Goal: Task Accomplishment & Management: Manage account settings

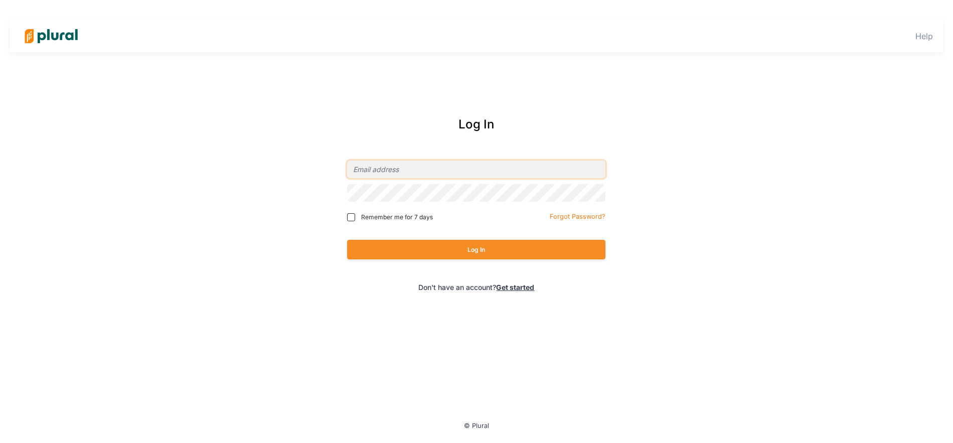
click at [486, 174] on input "email" at bounding box center [476, 169] width 258 height 18
click at [0, 0] on com-1password-button at bounding box center [0, 0] width 0 height 0
type input "w"
type input "[EMAIL_ADDRESS][PERSON_NAME][DOMAIN_NAME]"
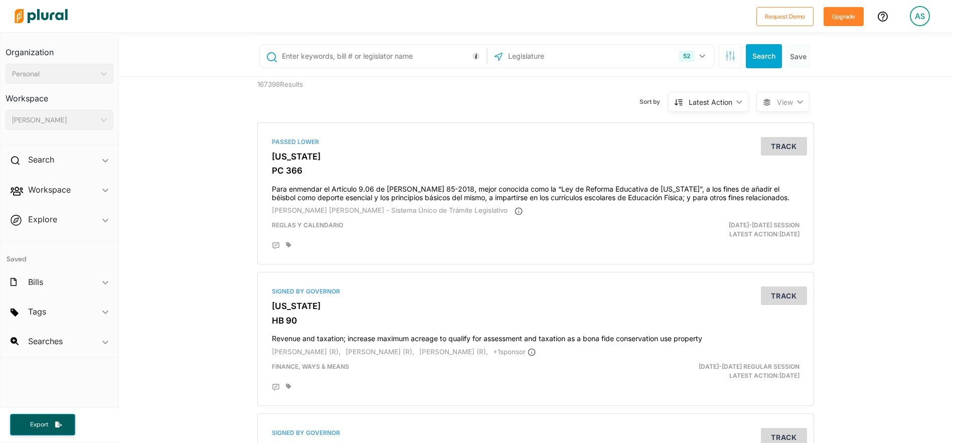
click at [910, 11] on div "AS" at bounding box center [920, 16] width 20 height 20
click at [805, 68] on div "52 [US_STATE] [US_STATE] [US_STATE] [US_STATE] [US_STATE] [US_STATE] [US_STATE]…" at bounding box center [537, 56] width 572 height 40
drag, startPoint x: 28, startPoint y: 55, endPoint x: 29, endPoint y: 11, distance: 43.6
click at [28, 54] on h3 "Organization" at bounding box center [60, 49] width 108 height 22
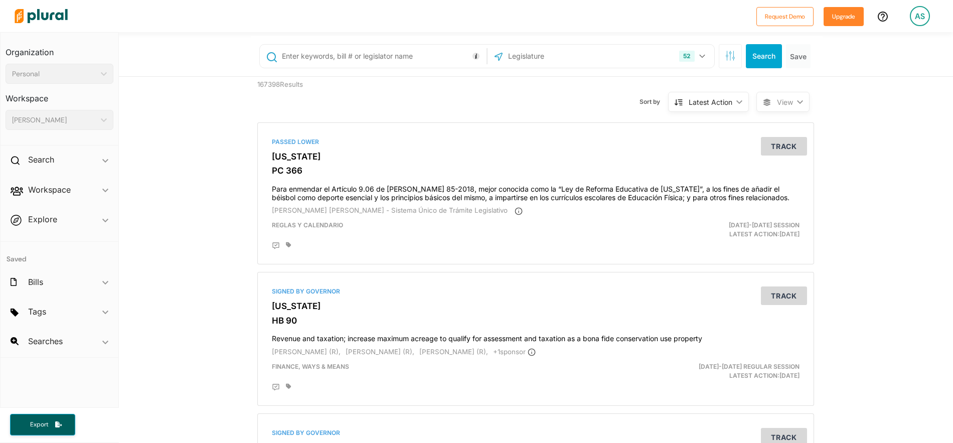
click at [29, 11] on img at bounding box center [41, 15] width 70 height 35
click at [914, 17] on div "AS" at bounding box center [920, 16] width 20 height 20
click at [895, 49] on link "Account Settings" at bounding box center [893, 44] width 88 height 25
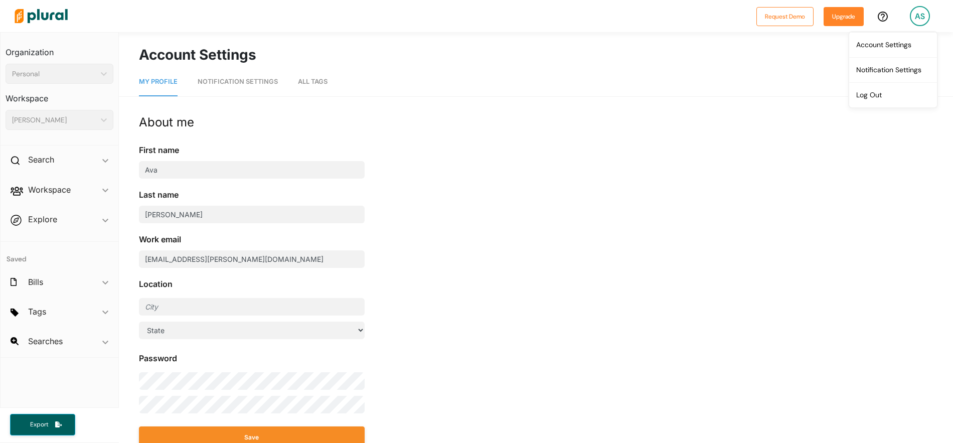
click at [110, 310] on span "Tags ic_keyboard_arrow_down No tags" at bounding box center [60, 313] width 118 height 27
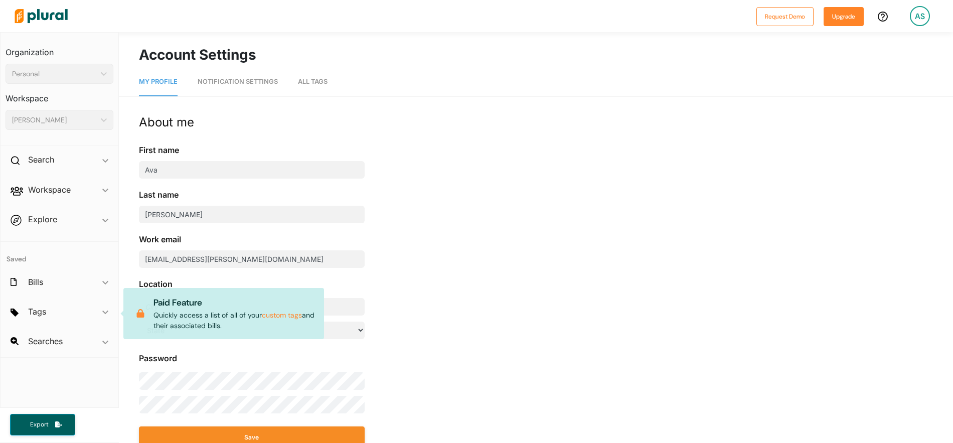
click at [106, 310] on span "Tags ic_keyboard_arrow_down No tags Paid Feature Quickly access a list of all o…" at bounding box center [60, 313] width 118 height 27
click at [105, 233] on span "Explore ic_keyboard_arrow_down Overview" at bounding box center [60, 221] width 118 height 27
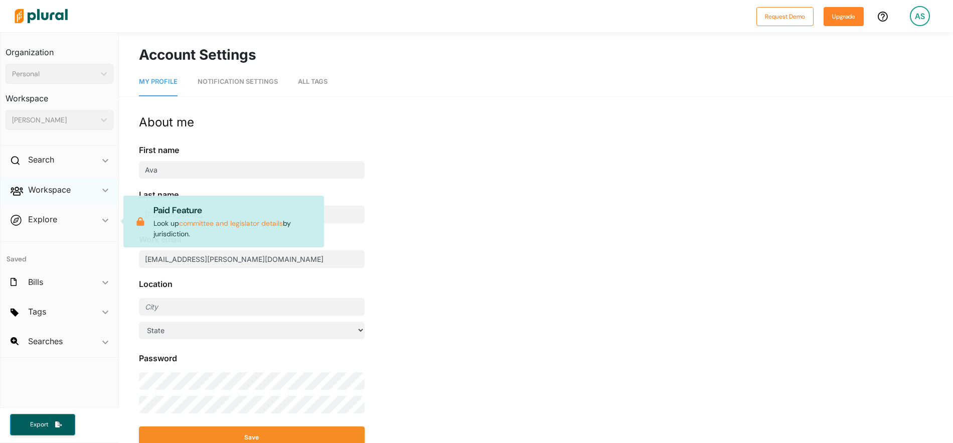
click at [108, 199] on div "Workspace ic_keyboard_arrow_down" at bounding box center [60, 191] width 118 height 27
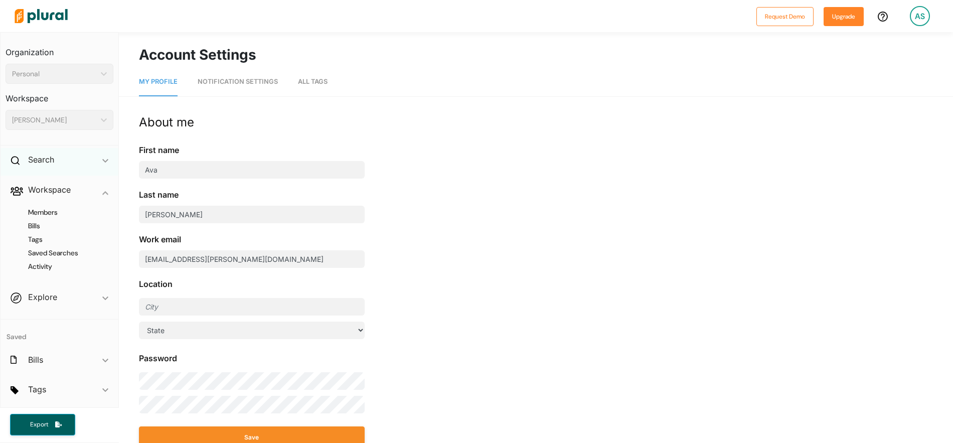
click at [106, 158] on div "Search ic_keyboard_arrow_down" at bounding box center [60, 161] width 118 height 27
click at [106, 158] on span "ic_keyboard_arrow_down" at bounding box center [105, 161] width 6 height 15
click at [216, 94] on link "Notification Settings" at bounding box center [238, 82] width 80 height 29
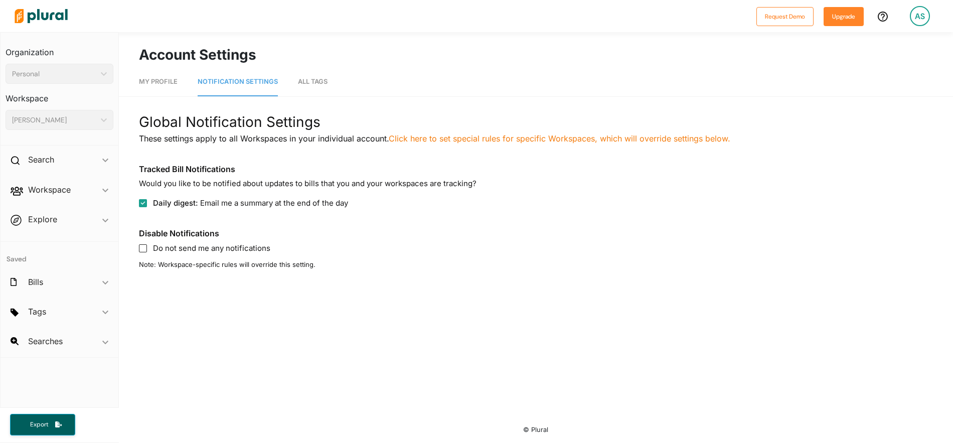
click at [341, 84] on nav "My Profile Notification Settings All Tags" at bounding box center [536, 80] width 834 height 31
click at [318, 80] on span "All Tags" at bounding box center [313, 82] width 30 height 8
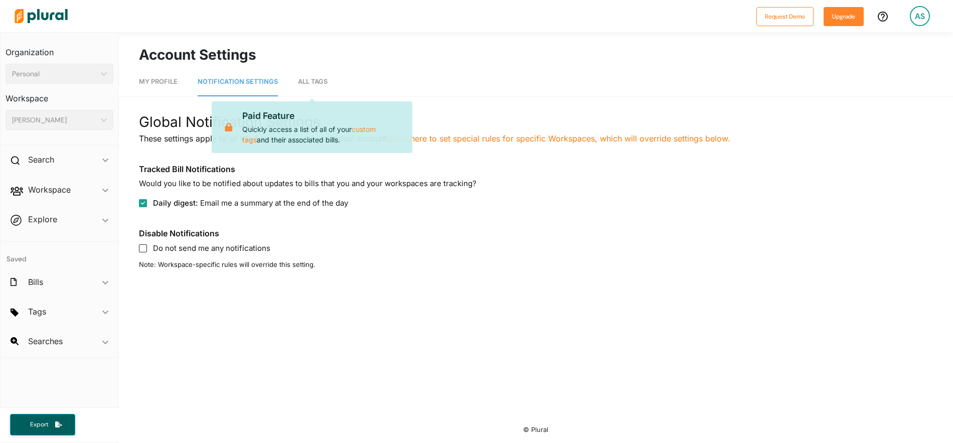
click at [407, 324] on div "Account Settings My Profile Notification Settings All Tags Paid Feature Quickly…" at bounding box center [536, 223] width 834 height 383
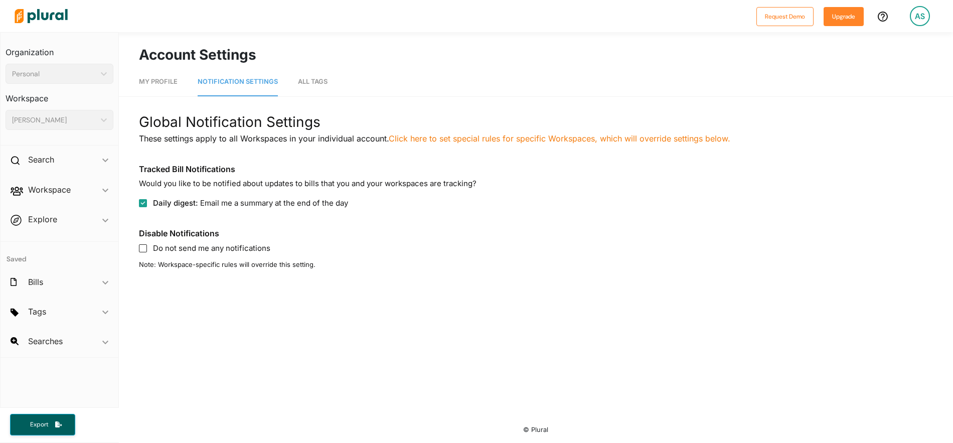
click at [885, 18] on icon at bounding box center [883, 17] width 10 height 10
click at [927, 12] on div "AS" at bounding box center [920, 16] width 20 height 20
click at [36, 8] on img at bounding box center [41, 15] width 70 height 35
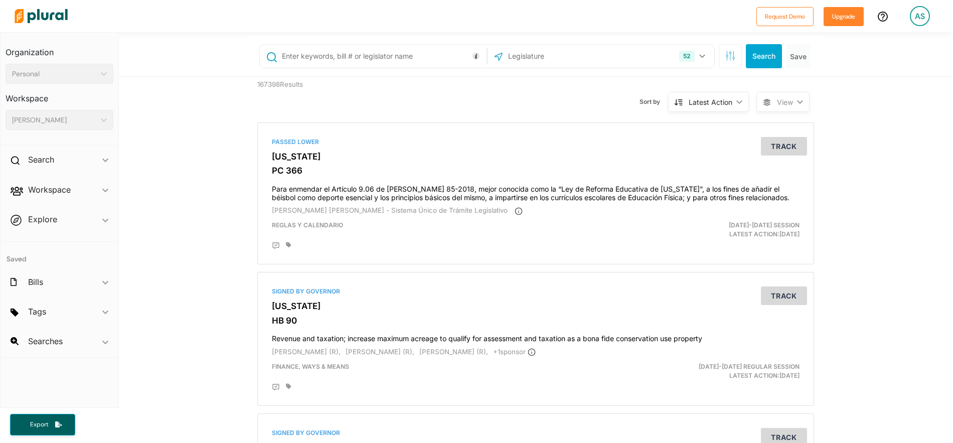
click at [388, 60] on input "text" at bounding box center [382, 56] width 203 height 19
click at [789, 53] on button "Save" at bounding box center [798, 56] width 25 height 24
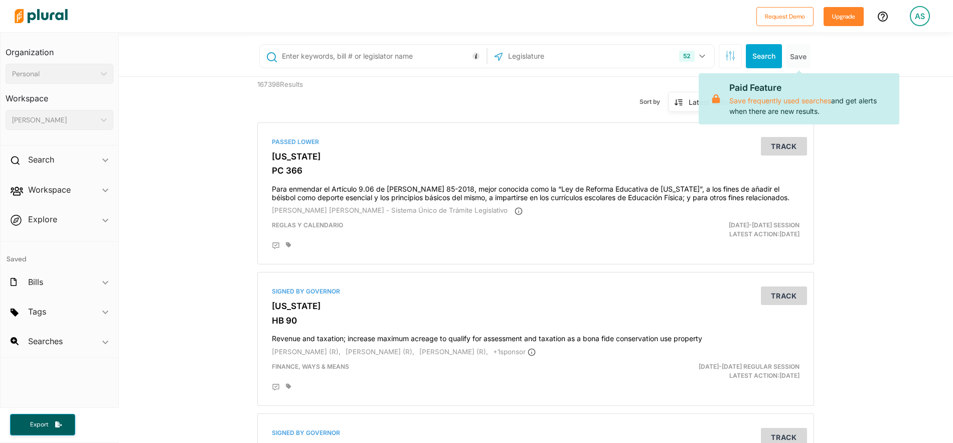
click at [905, 27] on link "AS" at bounding box center [920, 16] width 36 height 28
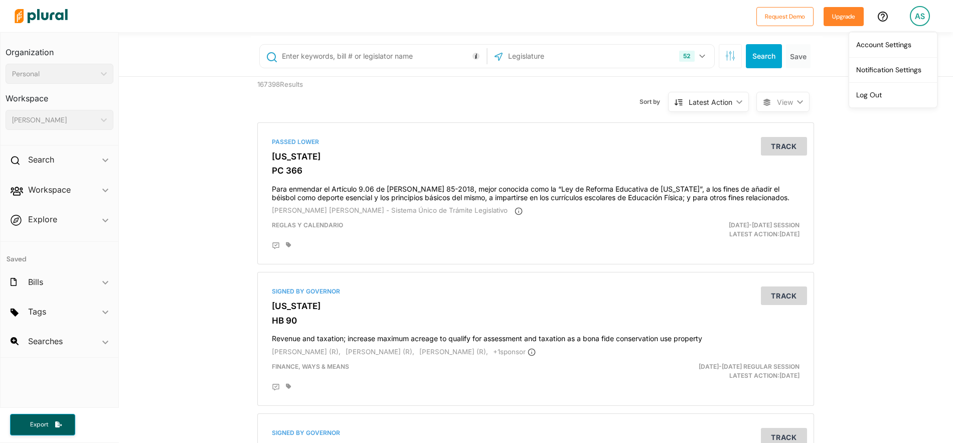
click at [914, 19] on div "AS" at bounding box center [920, 16] width 20 height 20
click at [880, 99] on link "Log Out" at bounding box center [893, 94] width 88 height 25
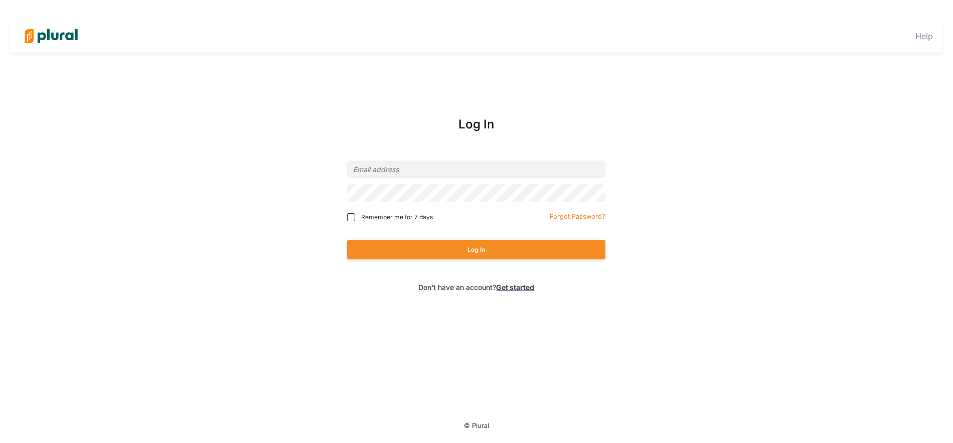
click at [43, 36] on img at bounding box center [51, 36] width 70 height 35
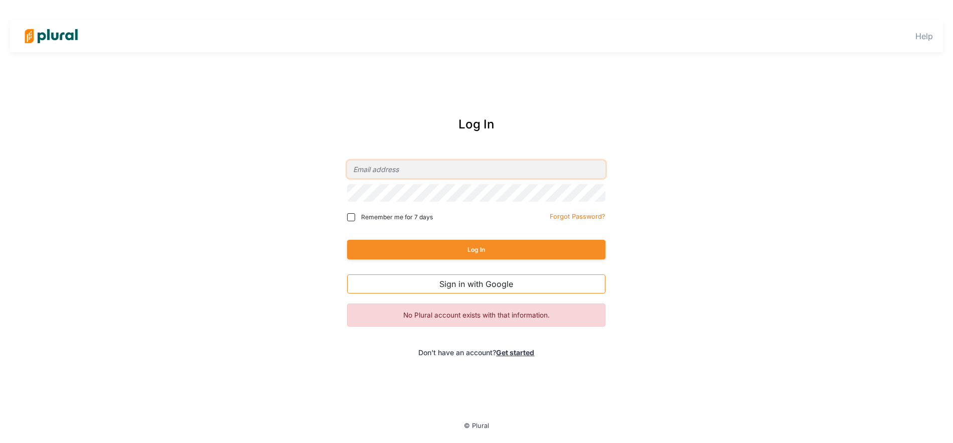
type input "[EMAIL_ADDRESS][PERSON_NAME][DOMAIN_NAME]"
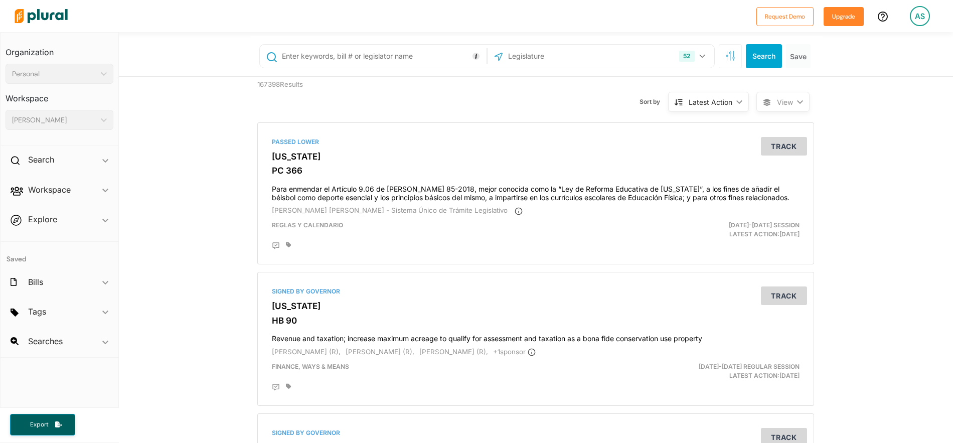
click at [676, 107] on div "Latest Action ic_keyboard_arrow_down" at bounding box center [708, 102] width 81 height 20
click at [871, 26] on link at bounding box center [883, 21] width 28 height 20
click at [39, 23] on img at bounding box center [41, 15] width 70 height 35
click at [915, 9] on div "AS" at bounding box center [920, 16] width 20 height 20
click at [910, 40] on link "Account Settings" at bounding box center [893, 44] width 88 height 25
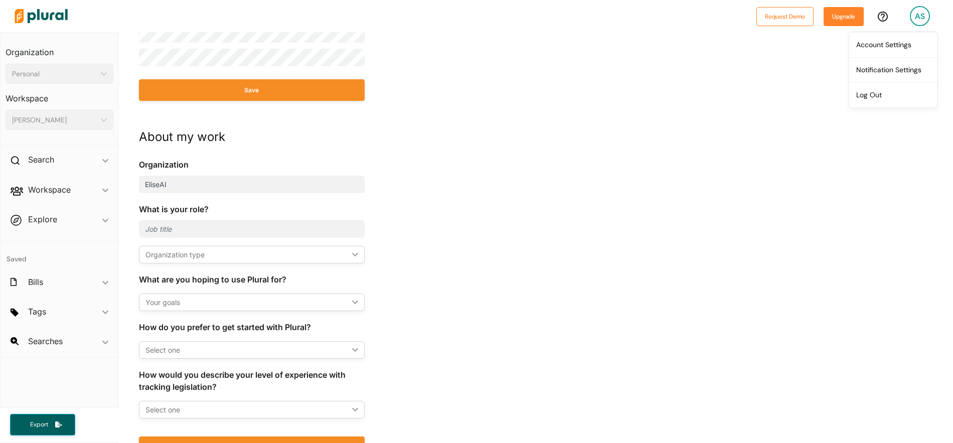
scroll to position [400, 0]
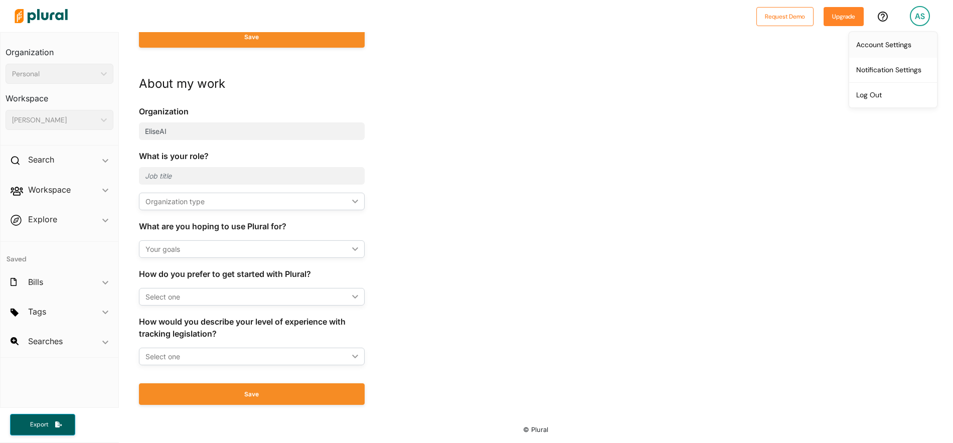
click at [894, 47] on link "Account Settings" at bounding box center [893, 44] width 88 height 25
click at [898, 70] on link "Notification Settings" at bounding box center [893, 69] width 88 height 25
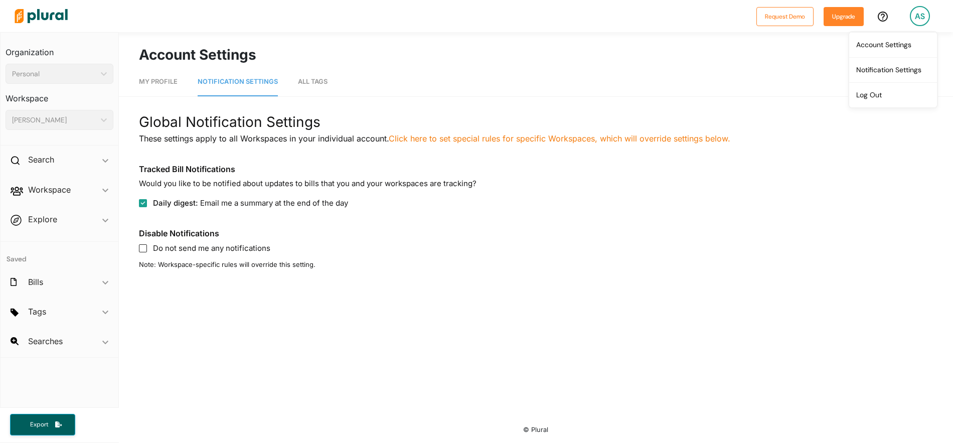
click at [350, 69] on nav "My Profile Notification Settings All Tags" at bounding box center [536, 80] width 834 height 31
click at [293, 78] on nav "My Profile Notification Settings All Tags" at bounding box center [536, 80] width 834 height 31
click at [133, 81] on nav "My Profile Notification Settings All Tags" at bounding box center [536, 80] width 834 height 31
click at [172, 74] on link "My Profile" at bounding box center [158, 82] width 39 height 29
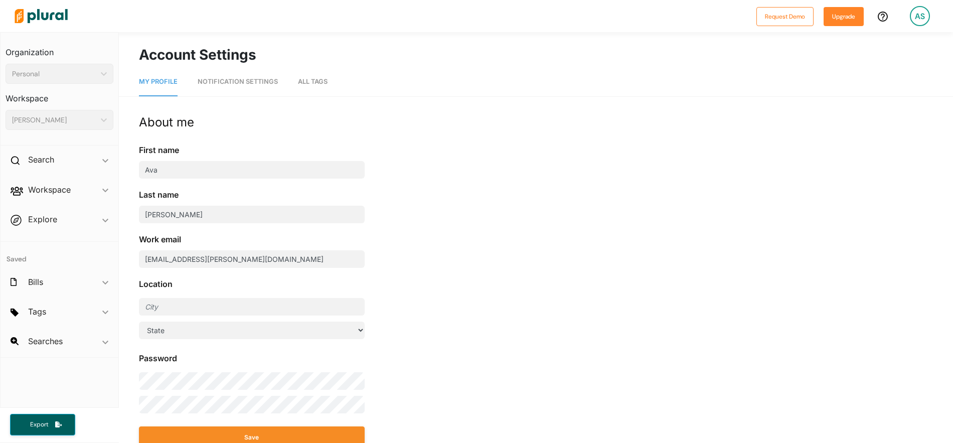
click at [64, 325] on span "Tags ic_keyboard_arrow_down No tags" at bounding box center [60, 313] width 118 height 27
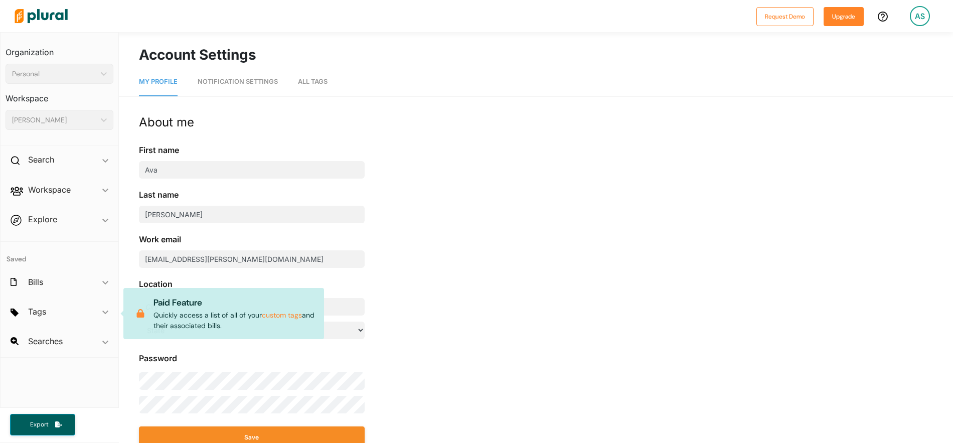
click at [126, 316] on div "Paid Feature Quickly access a list of all of your custom tags and their associa…" at bounding box center [223, 313] width 201 height 51
click at [99, 351] on span "Searches ic_keyboard_arrow_down No saved searches" at bounding box center [60, 342] width 118 height 27
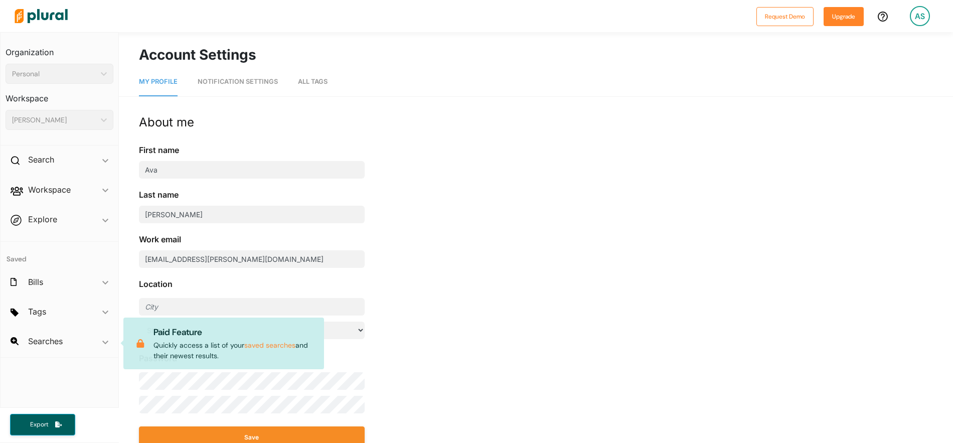
click at [101, 344] on span "Searches ic_keyboard_arrow_down No saved searches Paid Feature Quickly access a…" at bounding box center [60, 342] width 118 height 27
click at [112, 334] on span "Searches ic_keyboard_arrow_down No saved searches Paid Feature Quickly access a…" at bounding box center [60, 342] width 118 height 27
drag, startPoint x: 54, startPoint y: 344, endPoint x: 58, endPoint y: 331, distance: 13.6
click at [55, 342] on span "Searches ic_keyboard_arrow_down No saved searches Paid Feature Quickly access a…" at bounding box center [60, 342] width 118 height 27
click at [66, 230] on span "Explore ic_keyboard_arrow_down Overview" at bounding box center [60, 221] width 118 height 27
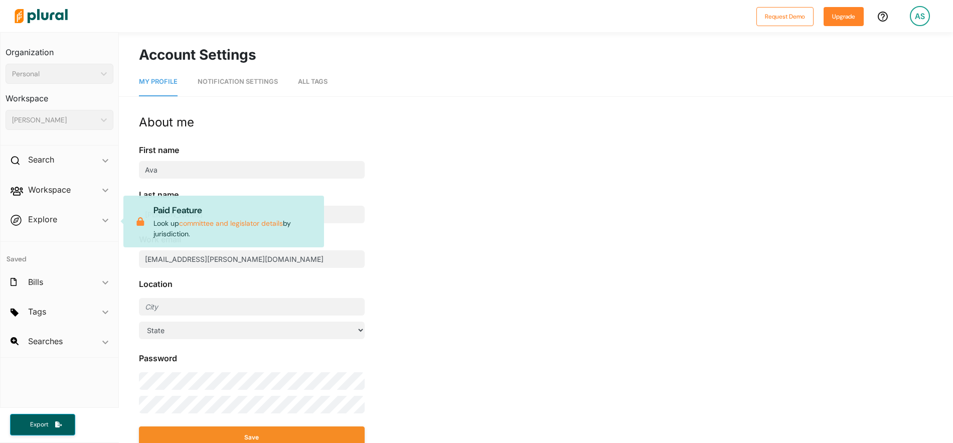
click at [78, 61] on div "Organization Personal ic_keyboard_arrow_down Personal EliseAI" at bounding box center [60, 61] width 108 height 46
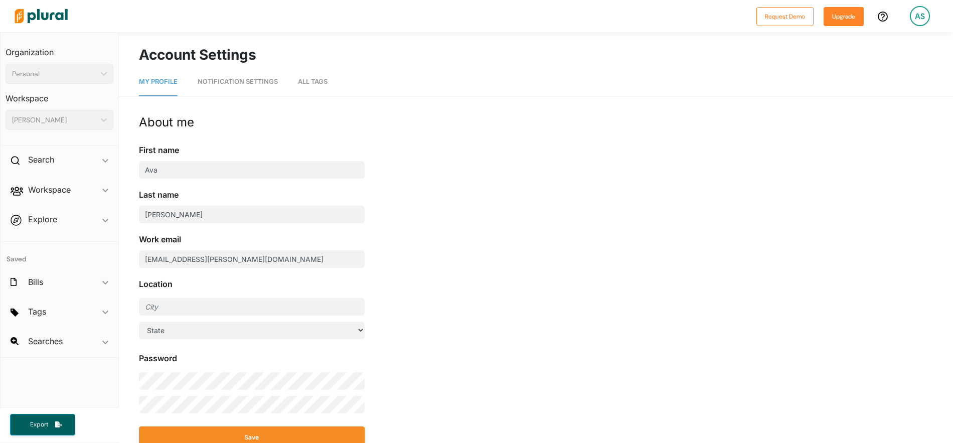
click at [42, 12] on img at bounding box center [41, 15] width 70 height 35
